Goal: Task Accomplishment & Management: Manage account settings

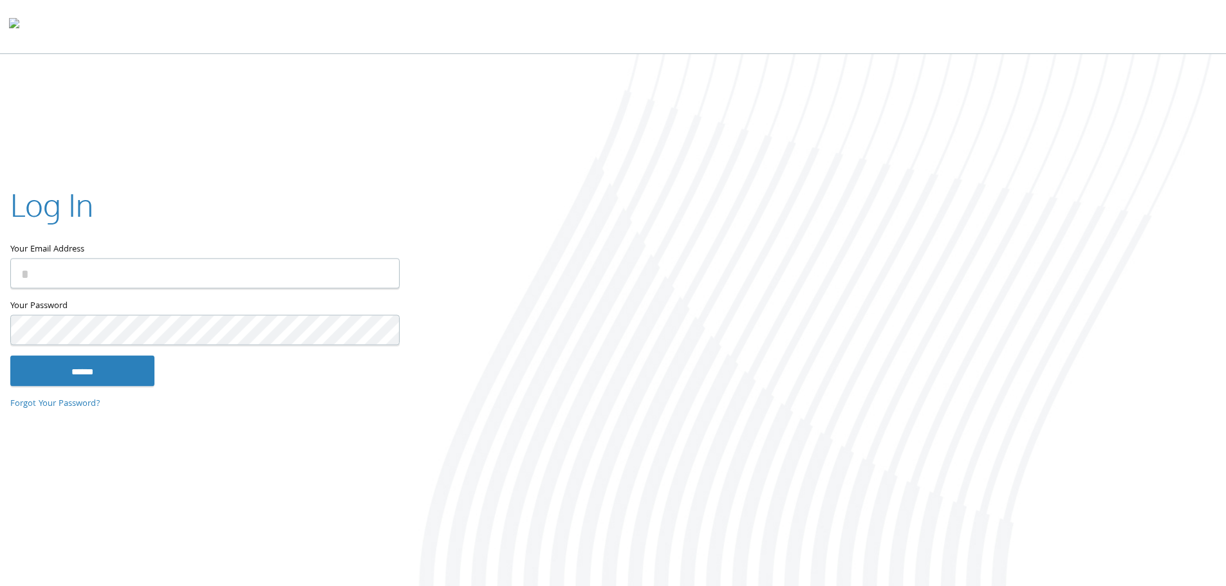
type input "**********"
click at [126, 363] on input "******" at bounding box center [82, 370] width 144 height 31
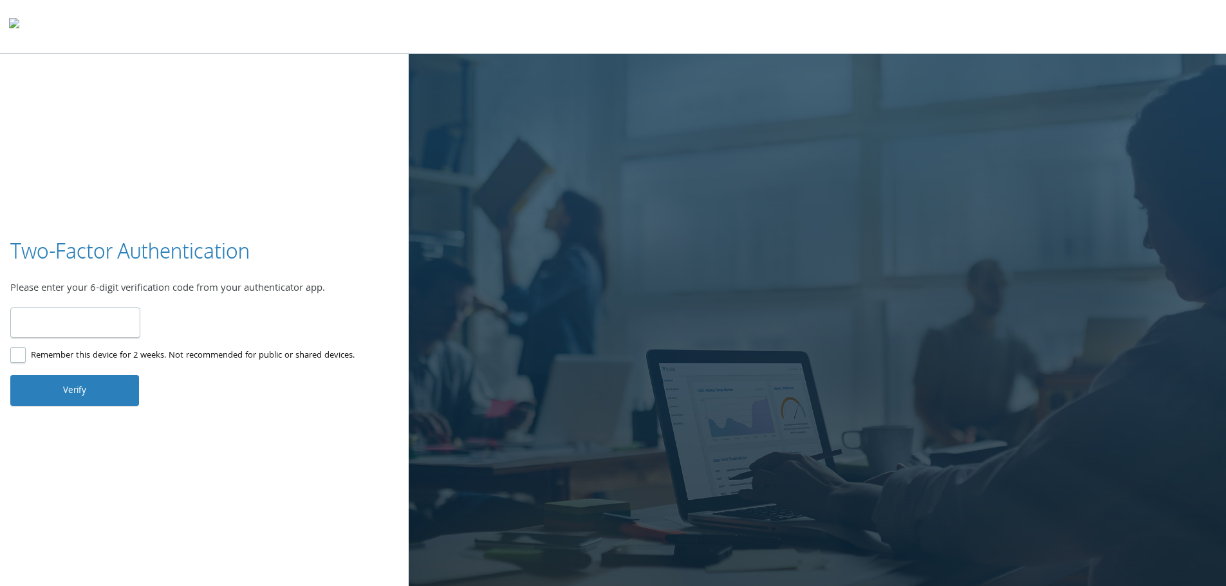
click at [82, 328] on input "number" at bounding box center [75, 323] width 130 height 30
type input "******"
